Goal: Find specific page/section: Find specific page/section

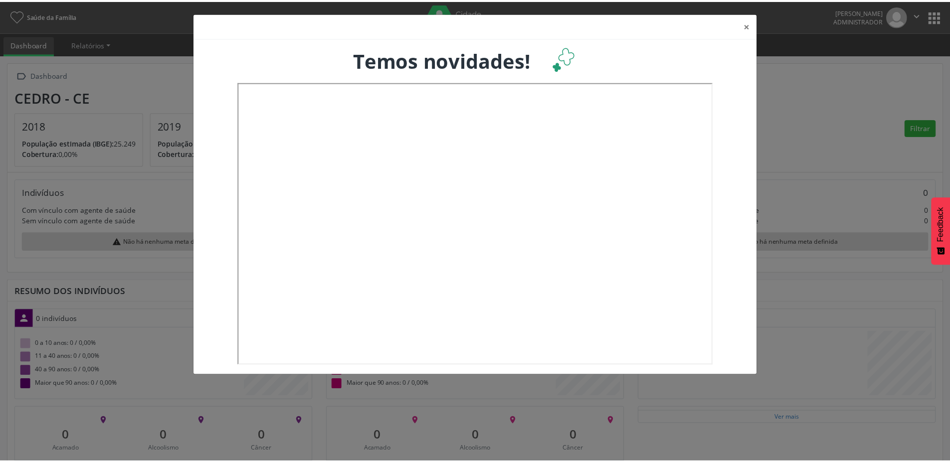
scroll to position [166, 314]
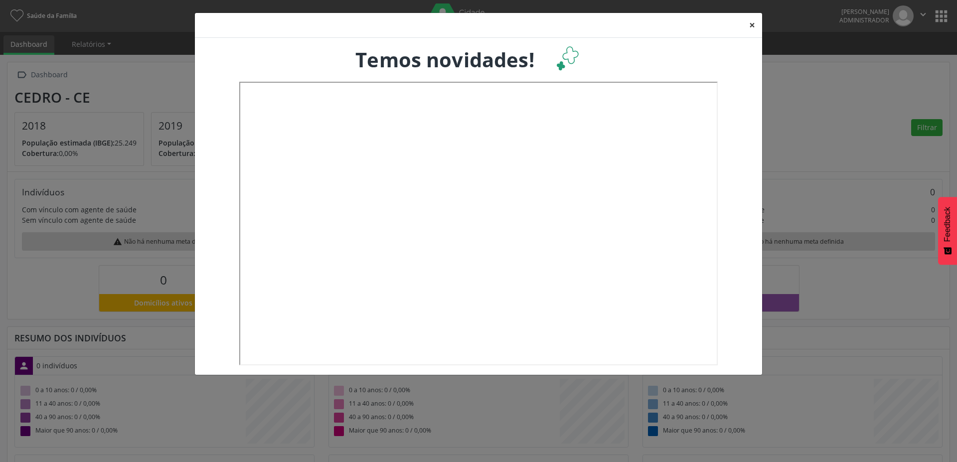
click at [748, 25] on button "×" at bounding box center [752, 25] width 20 height 24
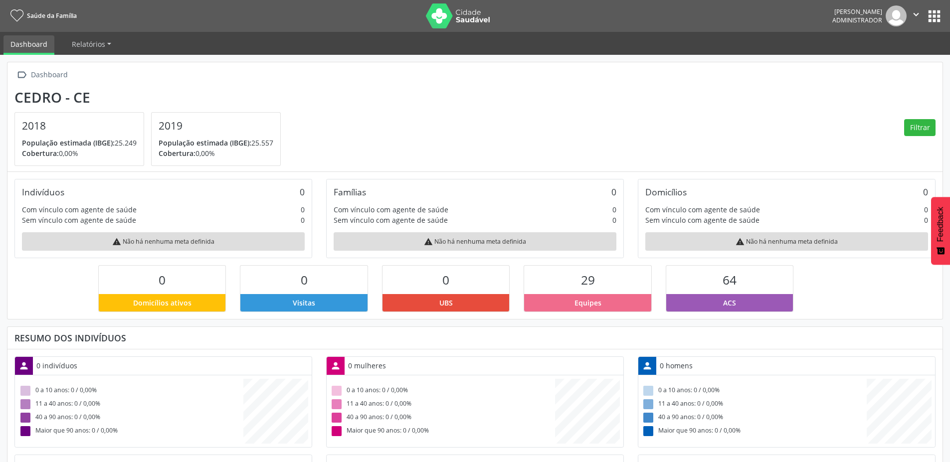
scroll to position [498465, 498319]
click at [934, 17] on button "apps" at bounding box center [933, 15] width 17 height 17
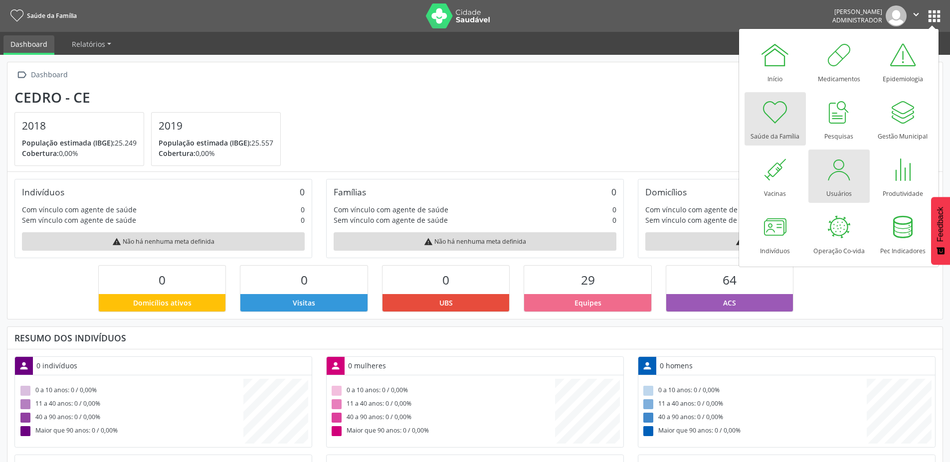
click at [843, 174] on div at bounding box center [839, 170] width 30 height 30
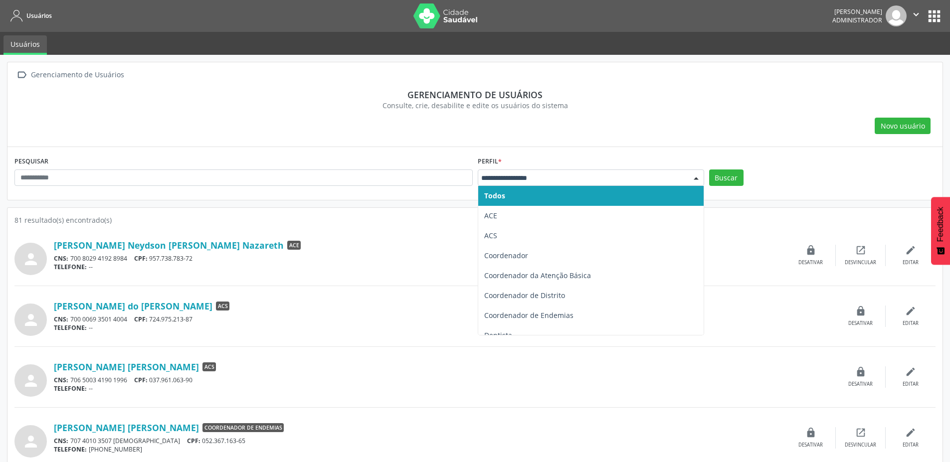
click at [531, 172] on div at bounding box center [591, 178] width 226 height 17
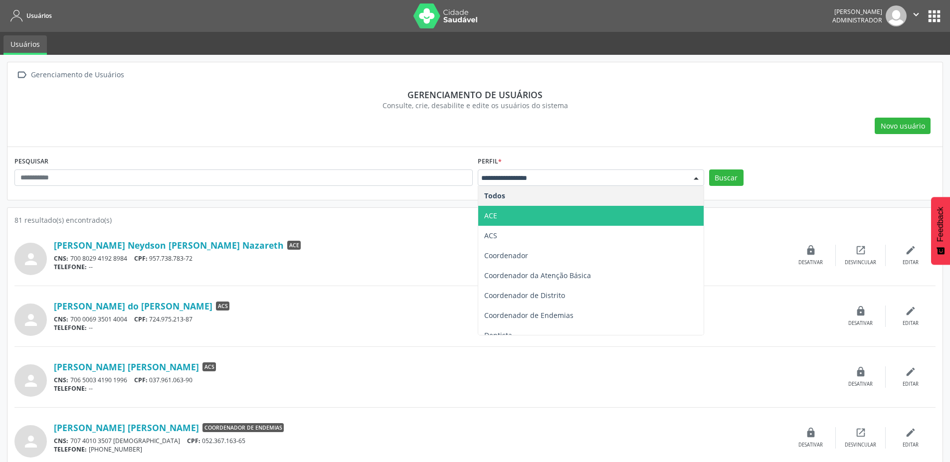
click at [513, 209] on span "ACE" at bounding box center [590, 216] width 225 height 20
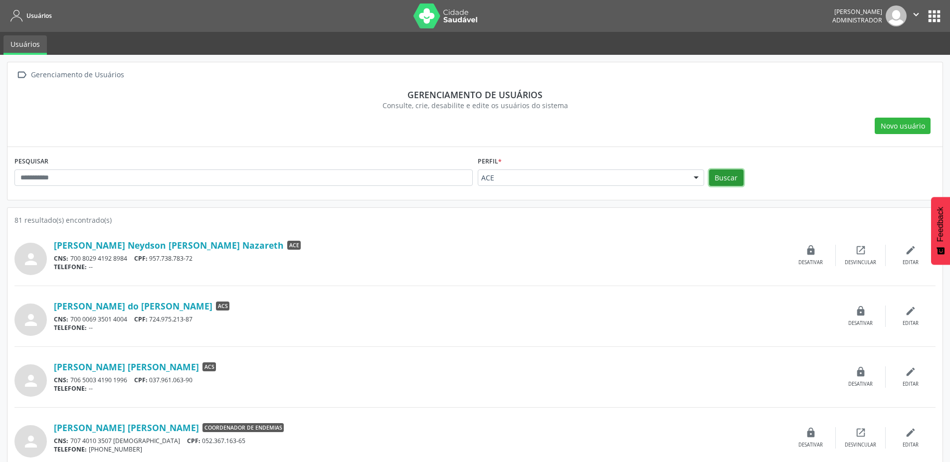
click at [722, 181] on button "Buscar" at bounding box center [726, 178] width 34 height 17
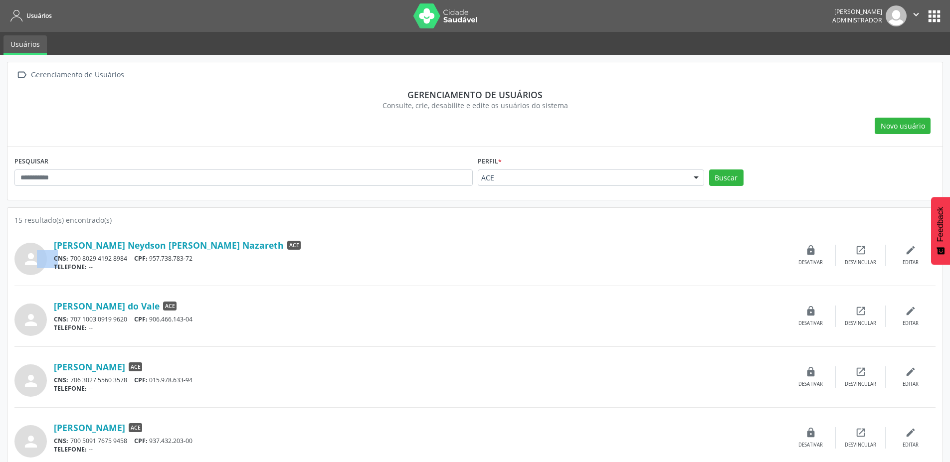
drag, startPoint x: 52, startPoint y: 240, endPoint x: 125, endPoint y: 237, distance: 72.4
click at [125, 237] on div "person Alan Neydson Diniz Nazareth ACE CNS: 700 8029 4192 8984 CPF: 957.738.783…" at bounding box center [474, 255] width 921 height 39
drag, startPoint x: 183, startPoint y: 243, endPoint x: 55, endPoint y: 247, distance: 127.7
click at [55, 247] on div "Alan Neydson Diniz Nazareth ACE" at bounding box center [420, 245] width 732 height 11
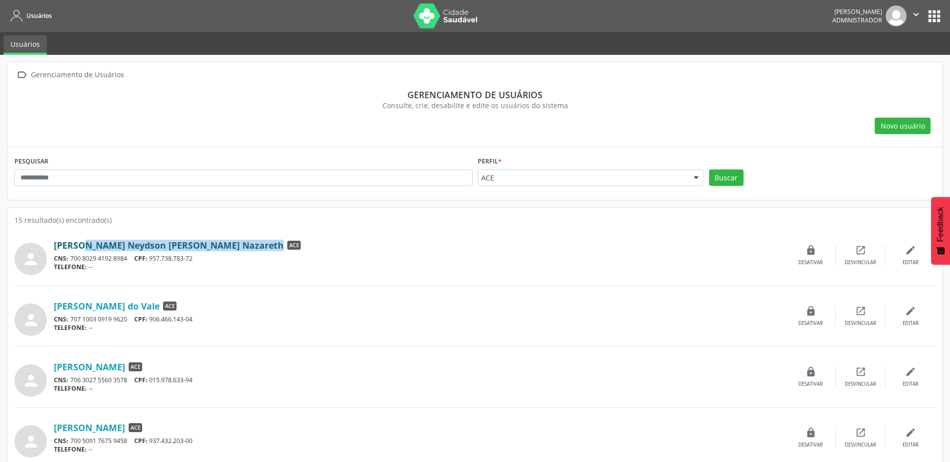
copy div "Alan Neydson Diniz Nazareth"
drag, startPoint x: 273, startPoint y: 423, endPoint x: 42, endPoint y: 234, distance: 299.1
copy div "person Alan Neydson Diniz Nazareth ACE CNS: 700 8029 4192 8984 CPF: 957.738.783…"
click at [321, 261] on div "CNS: 700 8029 4192 8984 CPF: 957.738.783-72" at bounding box center [420, 258] width 732 height 8
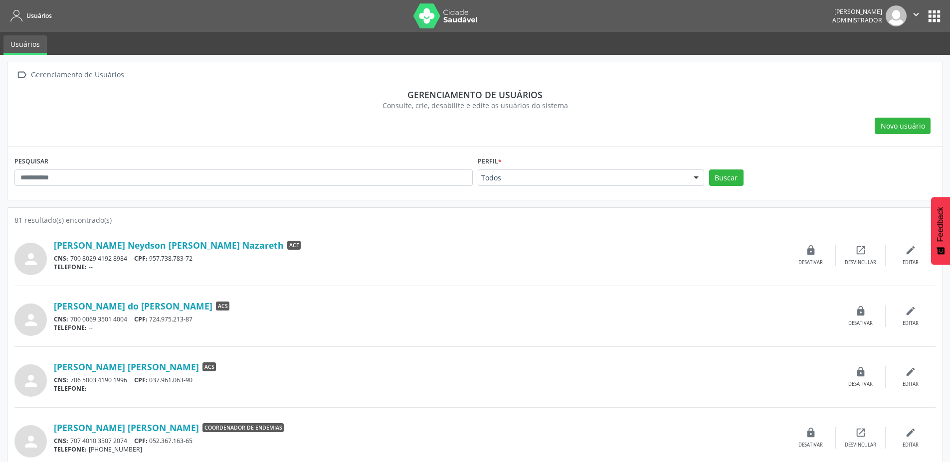
click at [463, 23] on img at bounding box center [445, 15] width 65 height 25
